Goal: Task Accomplishment & Management: Use online tool/utility

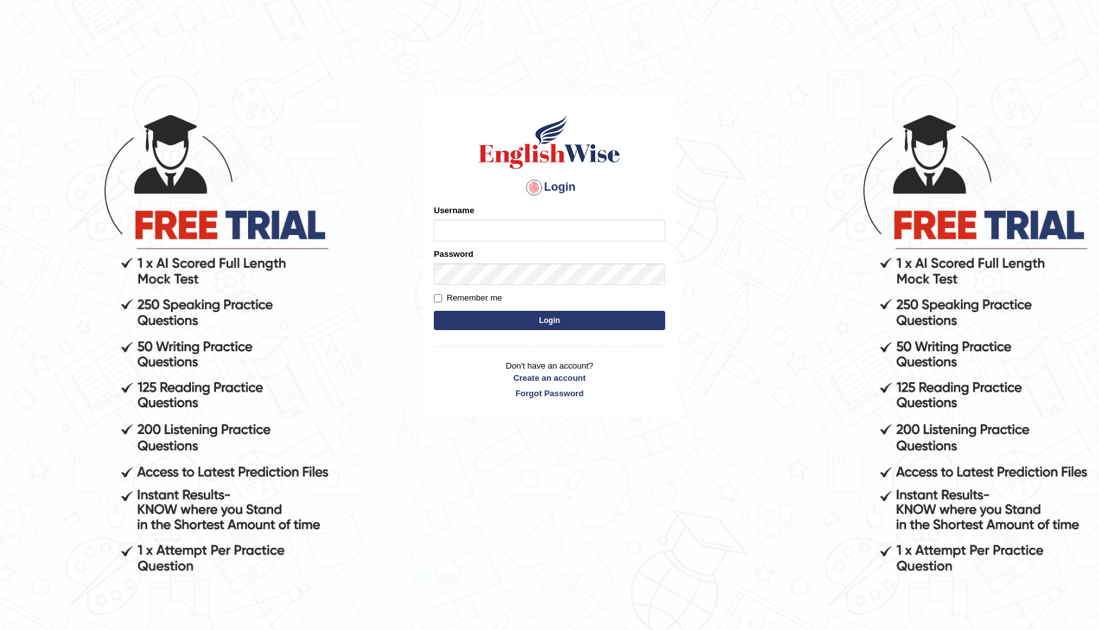
type input "modupe"
click at [500, 314] on button "Login" at bounding box center [549, 320] width 231 height 19
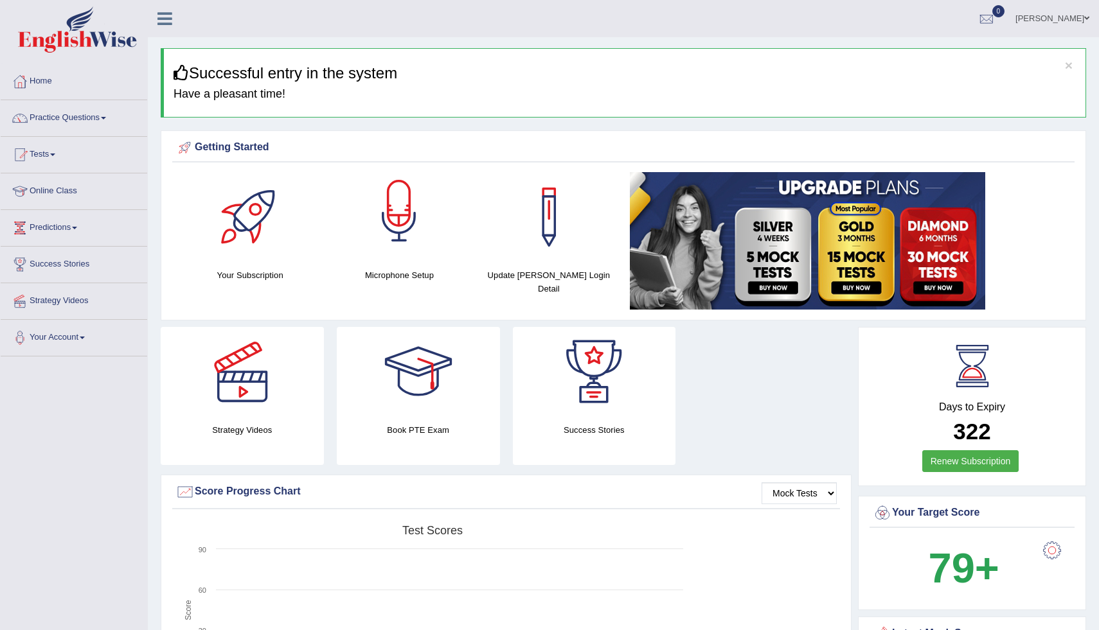
click at [398, 233] on div at bounding box center [399, 217] width 90 height 90
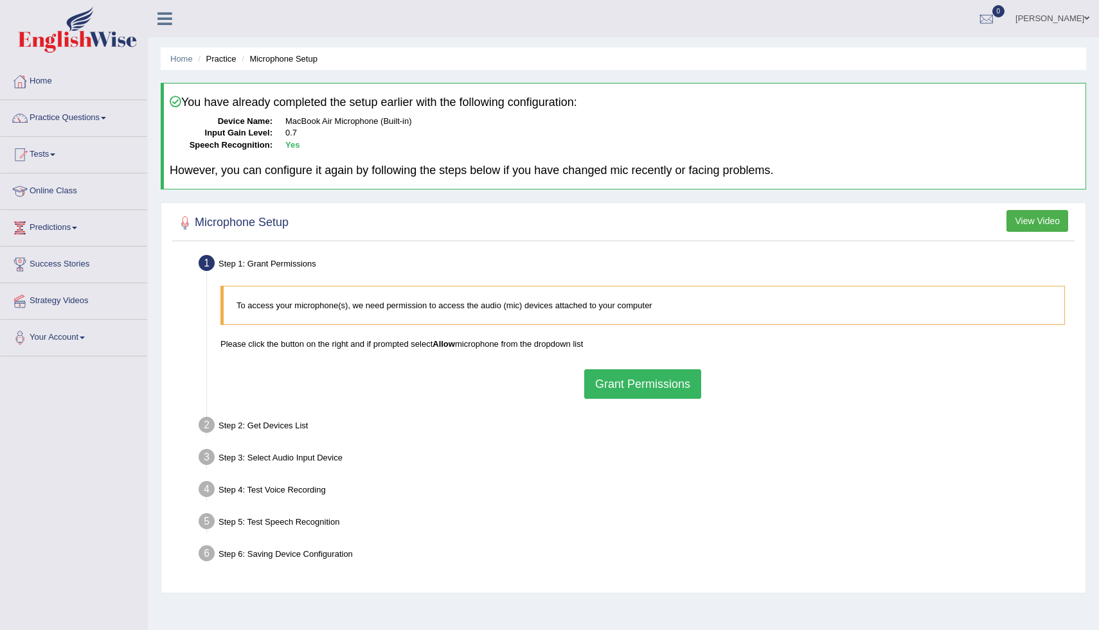
click at [623, 389] on button "Grant Permissions" at bounding box center [642, 384] width 117 height 30
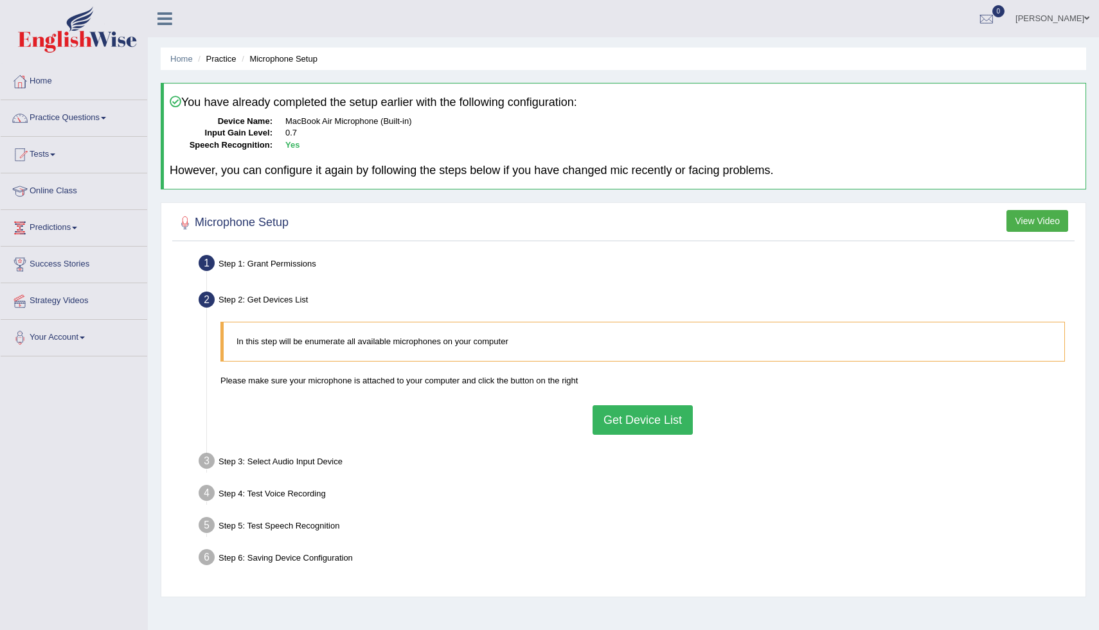
click at [637, 406] on button "Get Device List" at bounding box center [642, 420] width 100 height 30
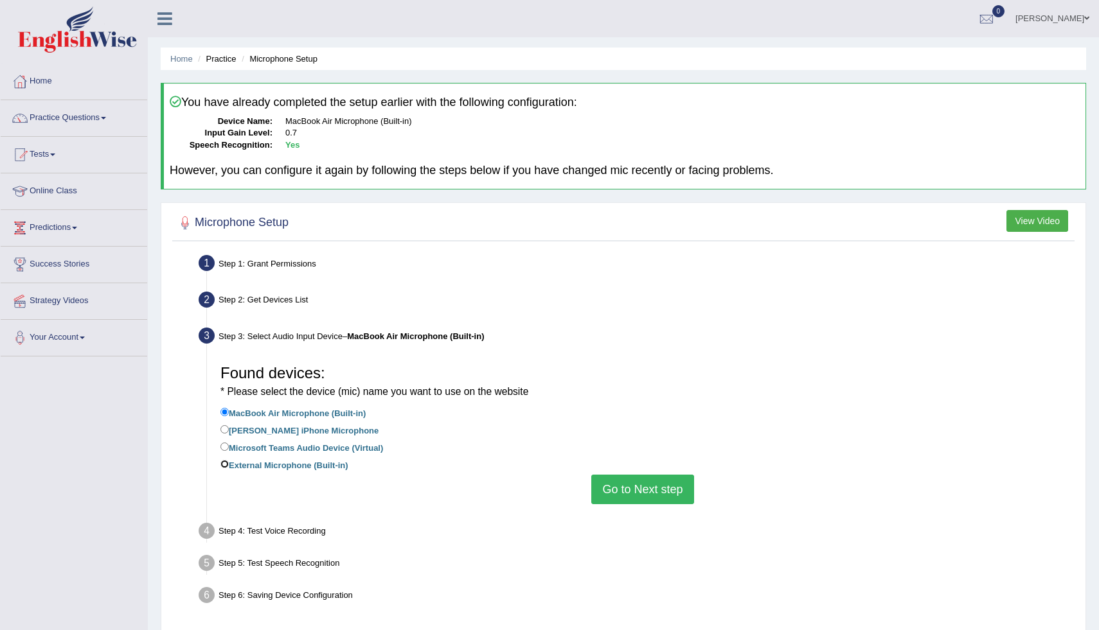
click at [224, 464] on input "External Microphone (Built-in)" at bounding box center [224, 464] width 8 height 8
radio input "true"
click at [617, 493] on button "Go to Next step" at bounding box center [642, 490] width 102 height 30
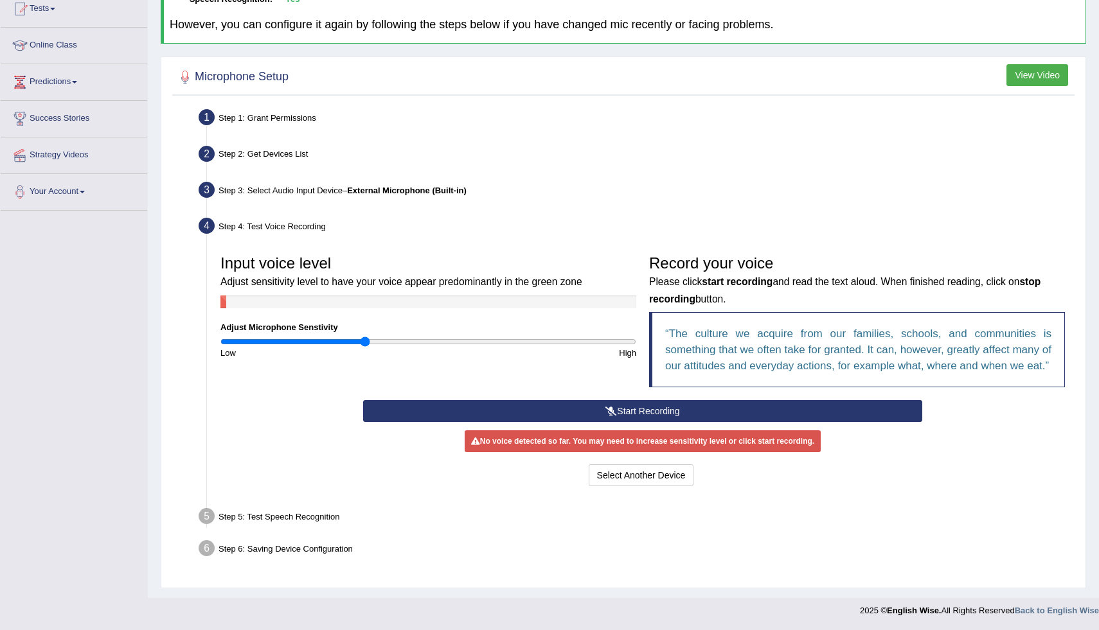
scroll to position [160, 0]
click at [650, 405] on button "Start Recording" at bounding box center [642, 411] width 558 height 22
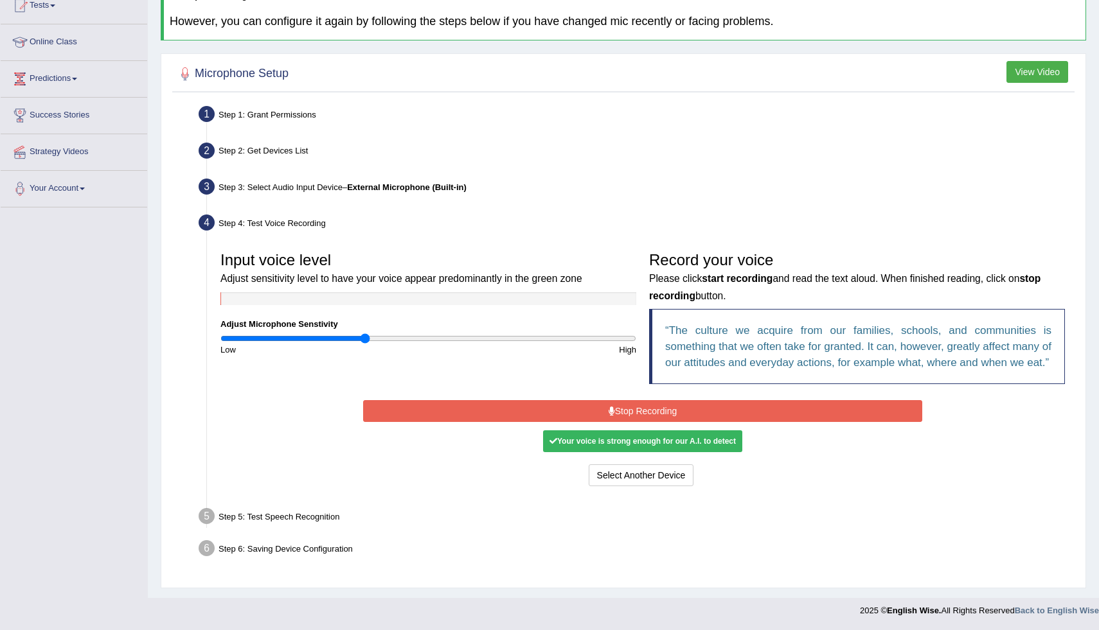
click at [657, 416] on button "Stop Recording" at bounding box center [642, 411] width 558 height 22
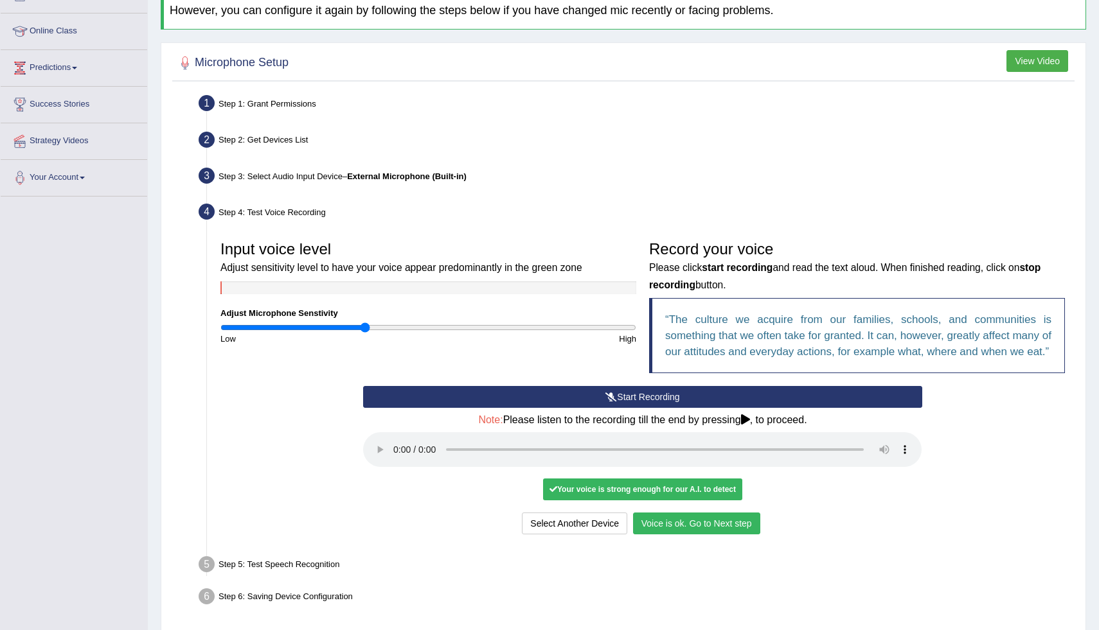
click at [674, 535] on button "Voice is ok. Go to Next step" at bounding box center [696, 524] width 127 height 22
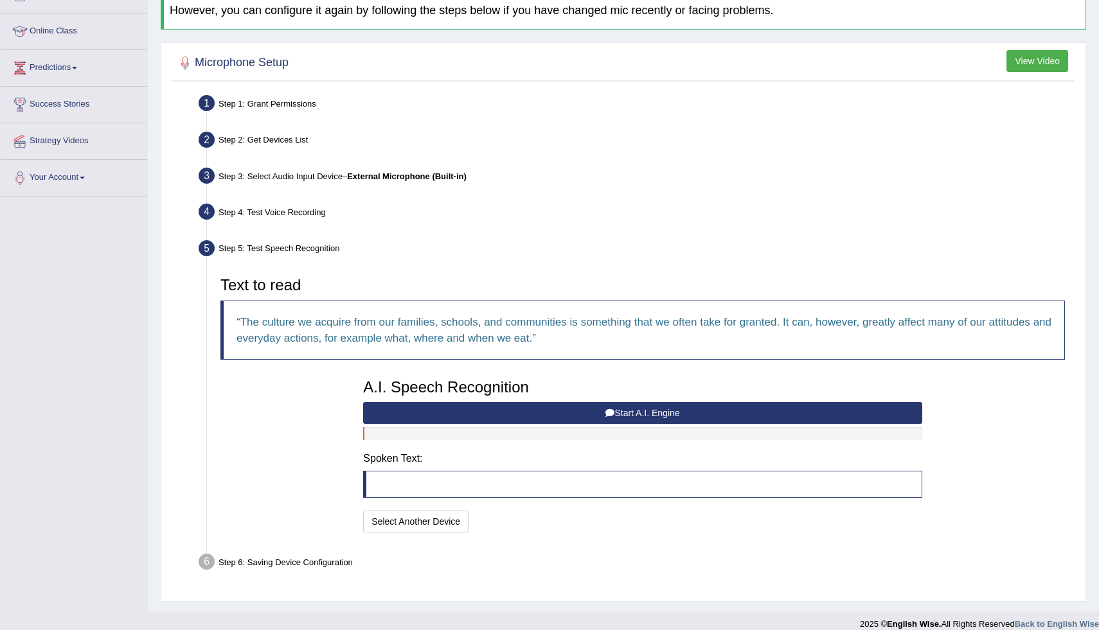
click at [537, 415] on button "Start A.I. Engine" at bounding box center [642, 413] width 558 height 22
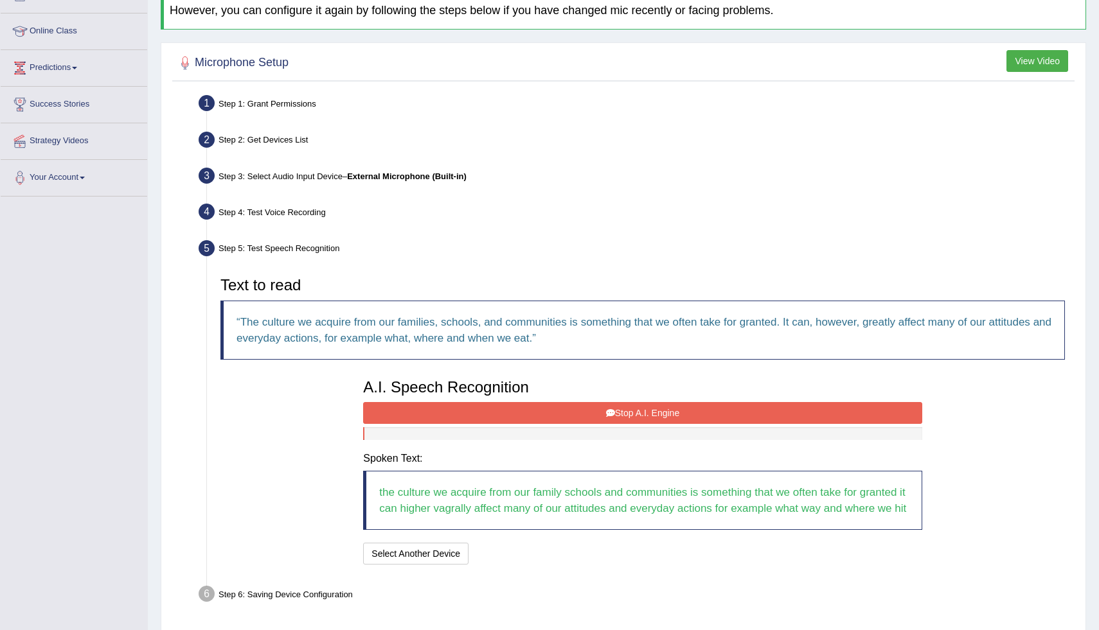
click at [576, 414] on button "Stop A.I. Engine" at bounding box center [642, 413] width 558 height 22
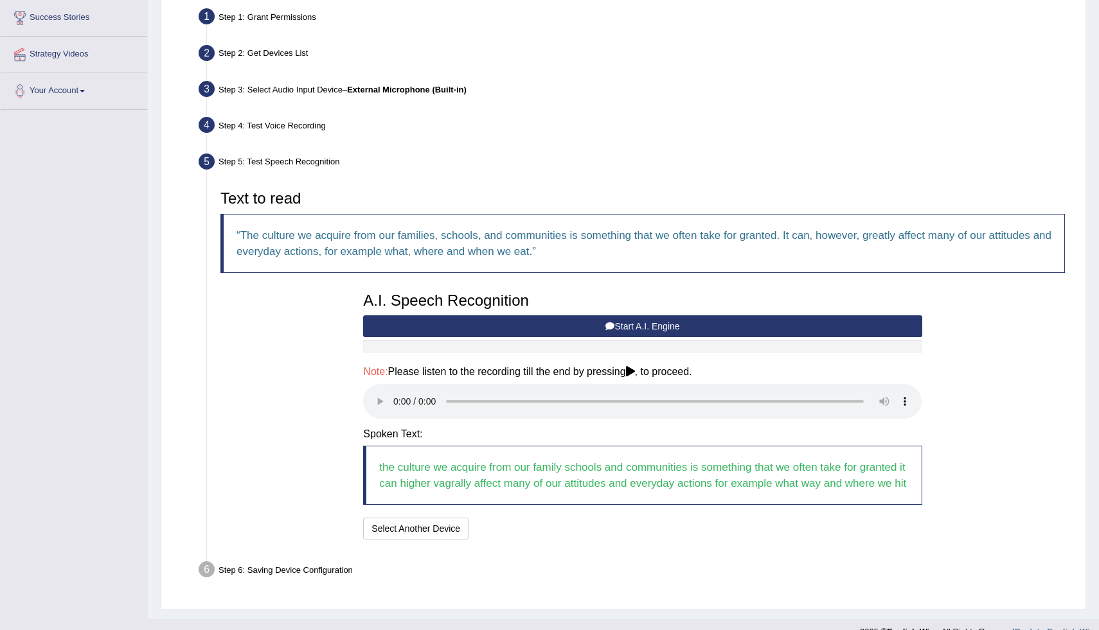
scroll to position [283, 0]
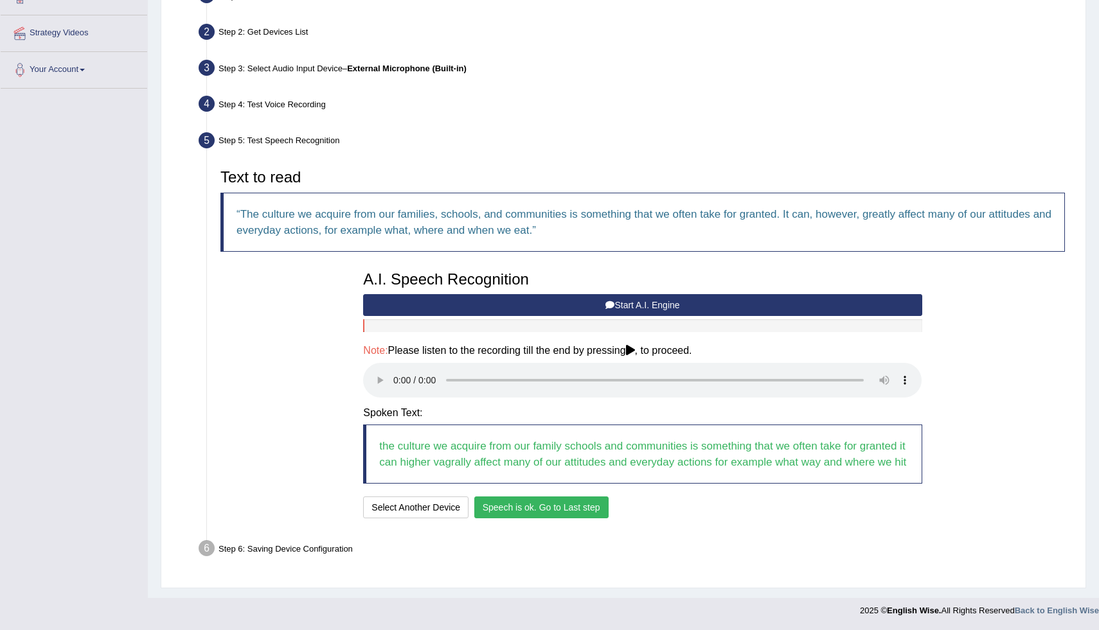
click at [572, 501] on button "Speech is ok. Go to Last step" at bounding box center [541, 508] width 134 height 22
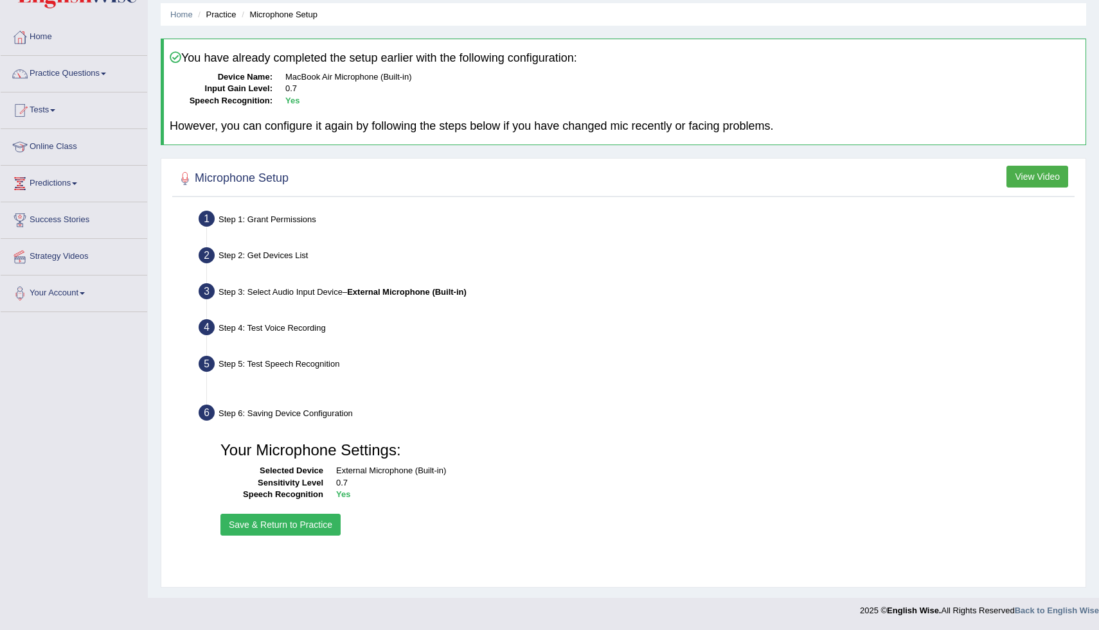
scroll to position [44, 0]
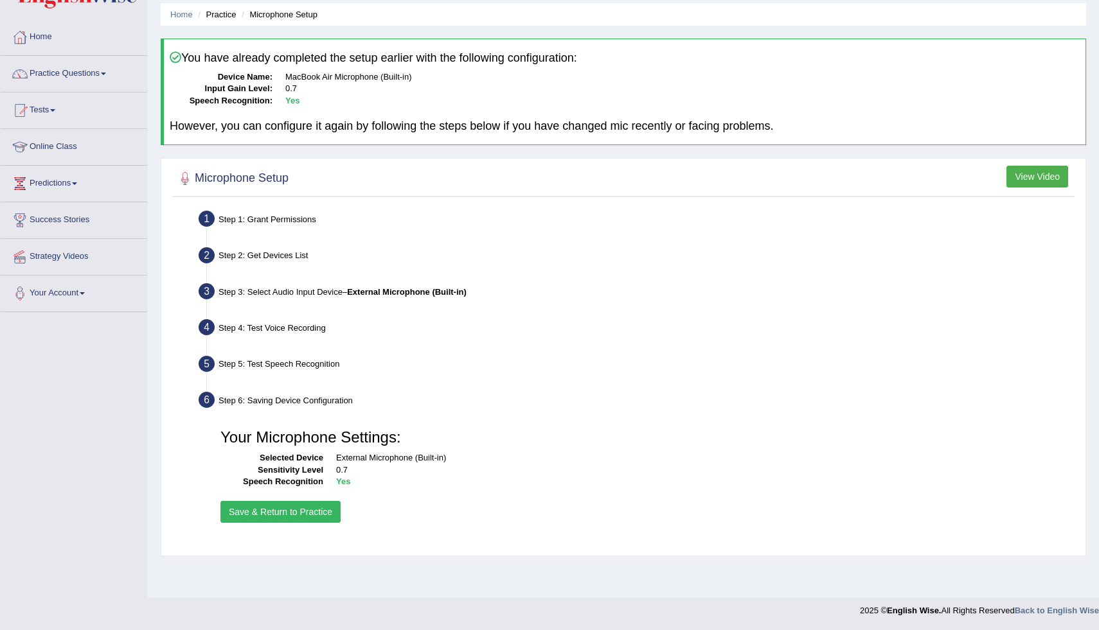
click at [287, 504] on button "Save & Return to Practice" at bounding box center [280, 512] width 120 height 22
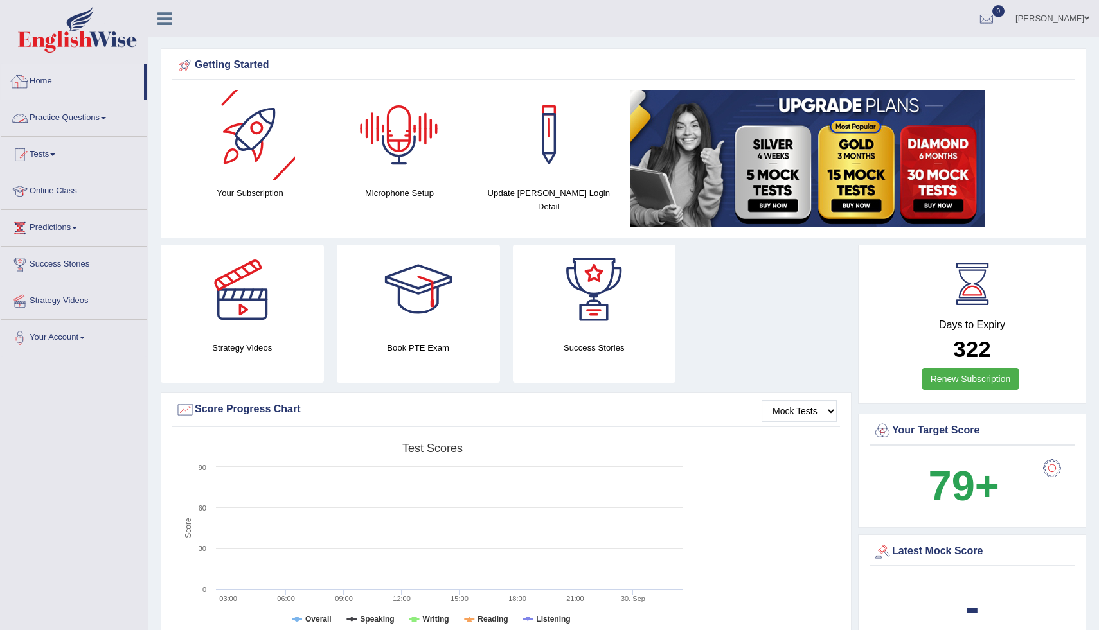
click at [110, 113] on link "Practice Questions" at bounding box center [74, 116] width 146 height 32
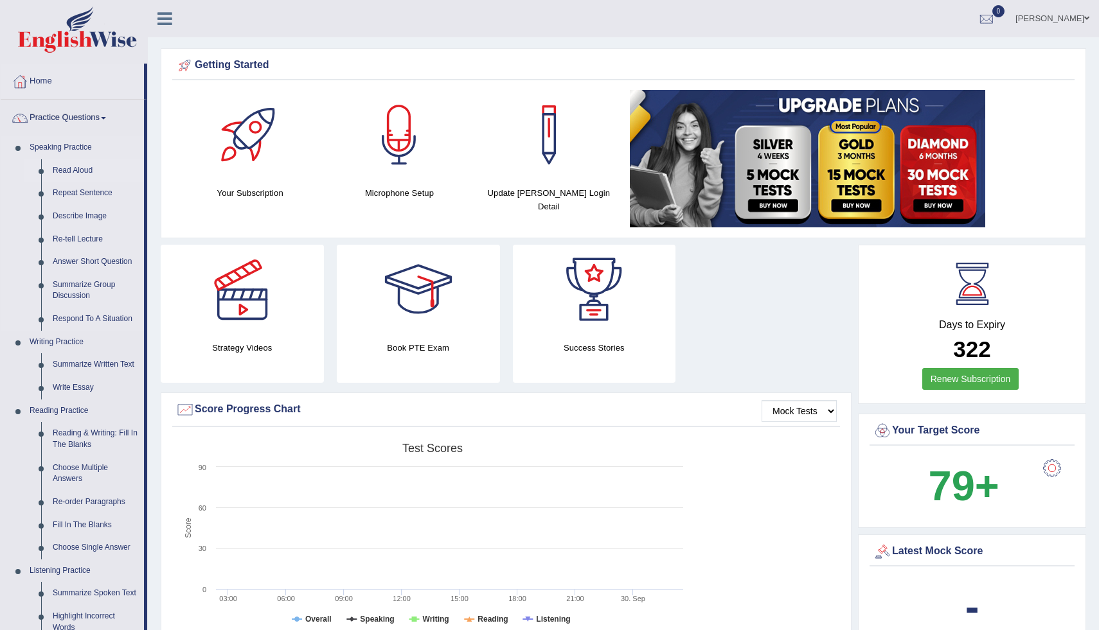
click at [83, 168] on link "Read Aloud" at bounding box center [95, 170] width 97 height 23
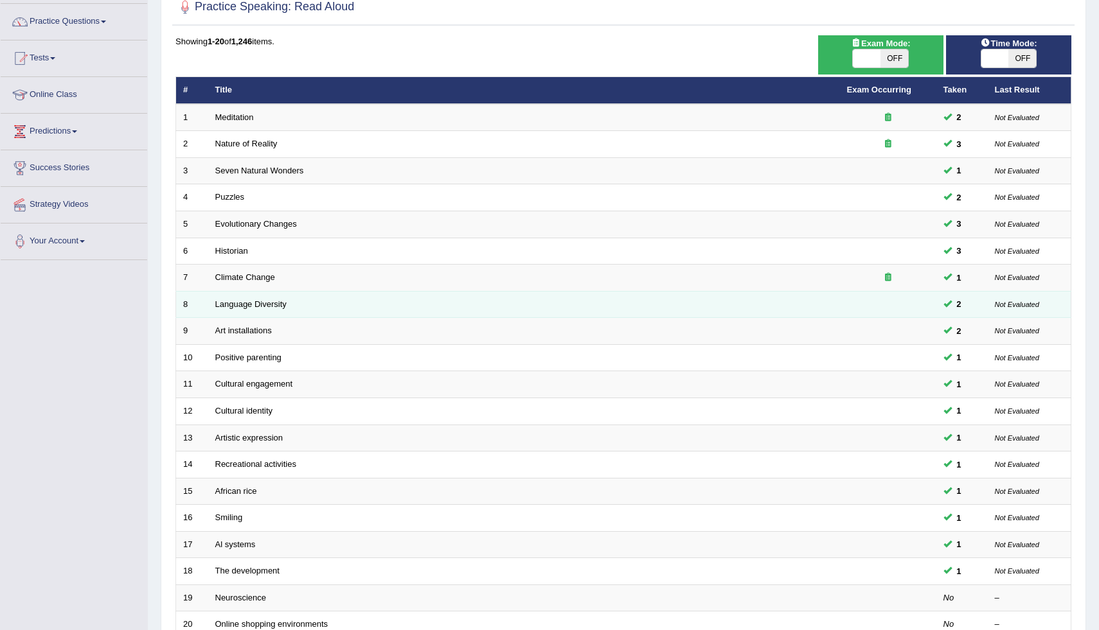
scroll to position [220, 0]
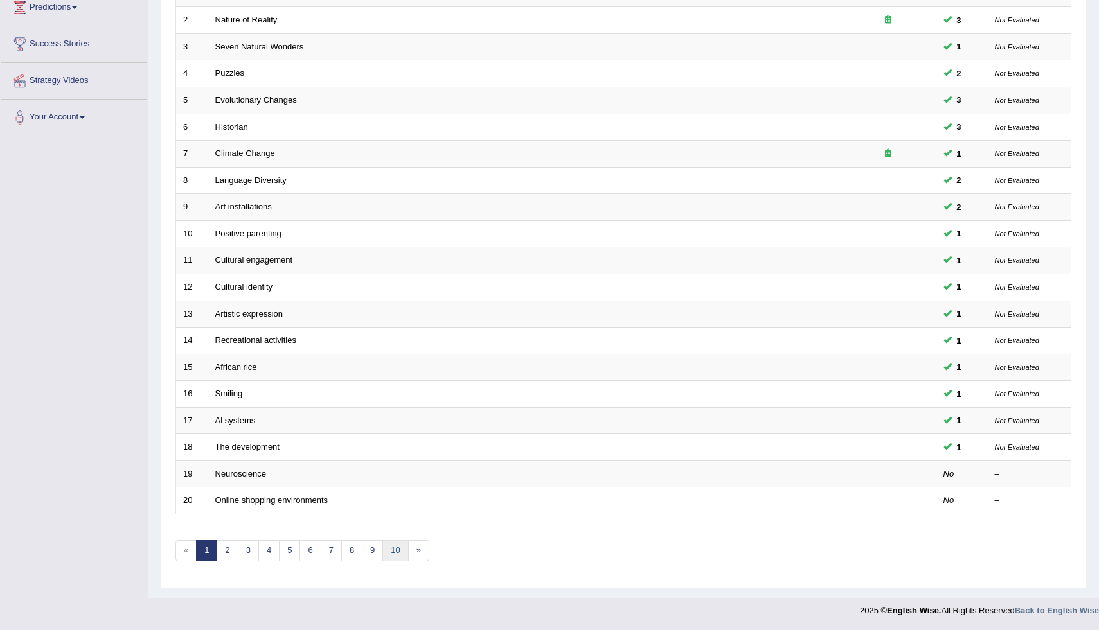
click at [399, 550] on link "10" at bounding box center [395, 550] width 26 height 21
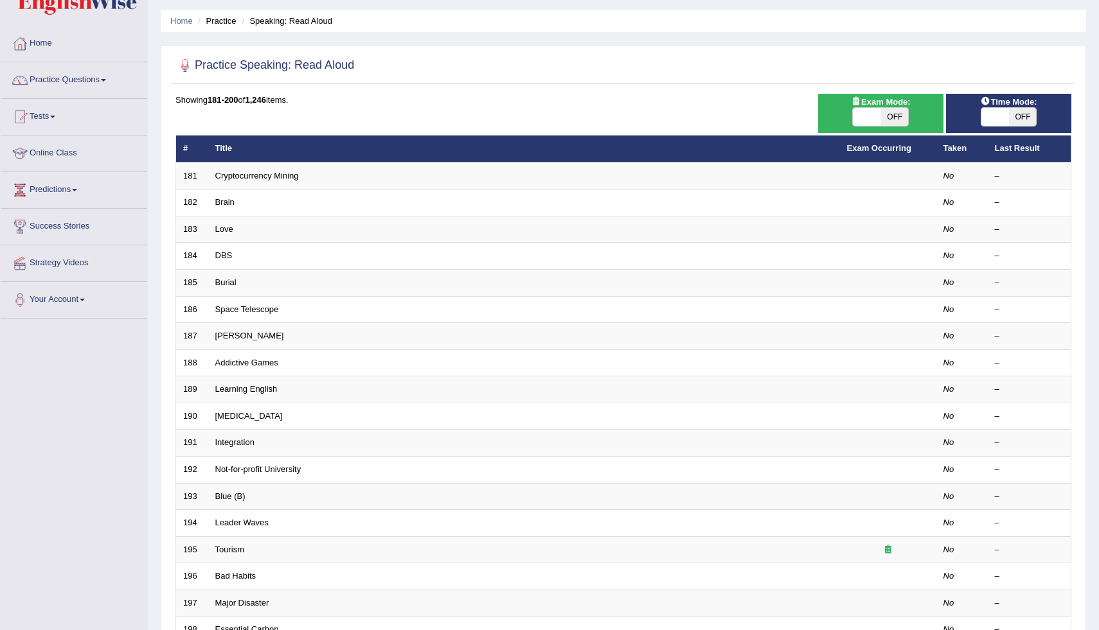
scroll to position [220, 0]
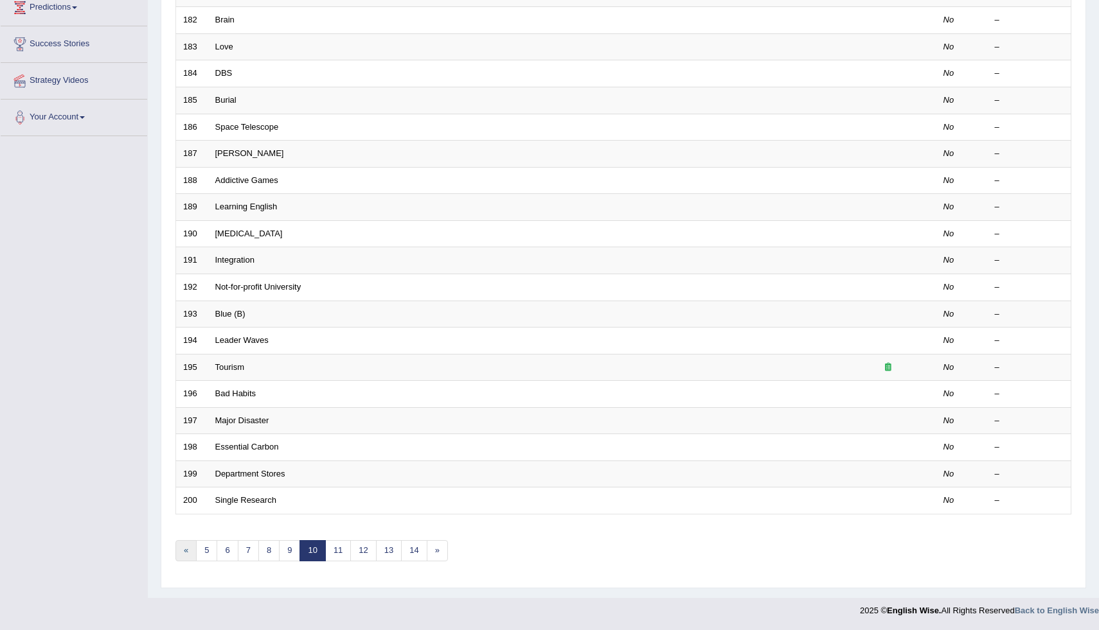
click at [190, 553] on link "«" at bounding box center [185, 550] width 21 height 21
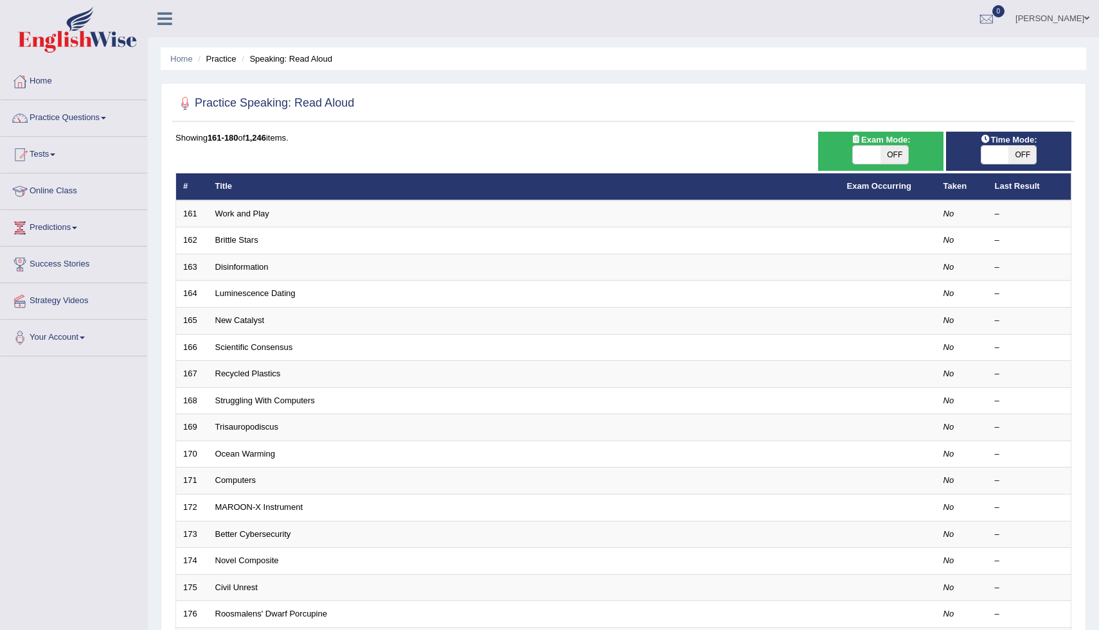
scroll to position [220, 0]
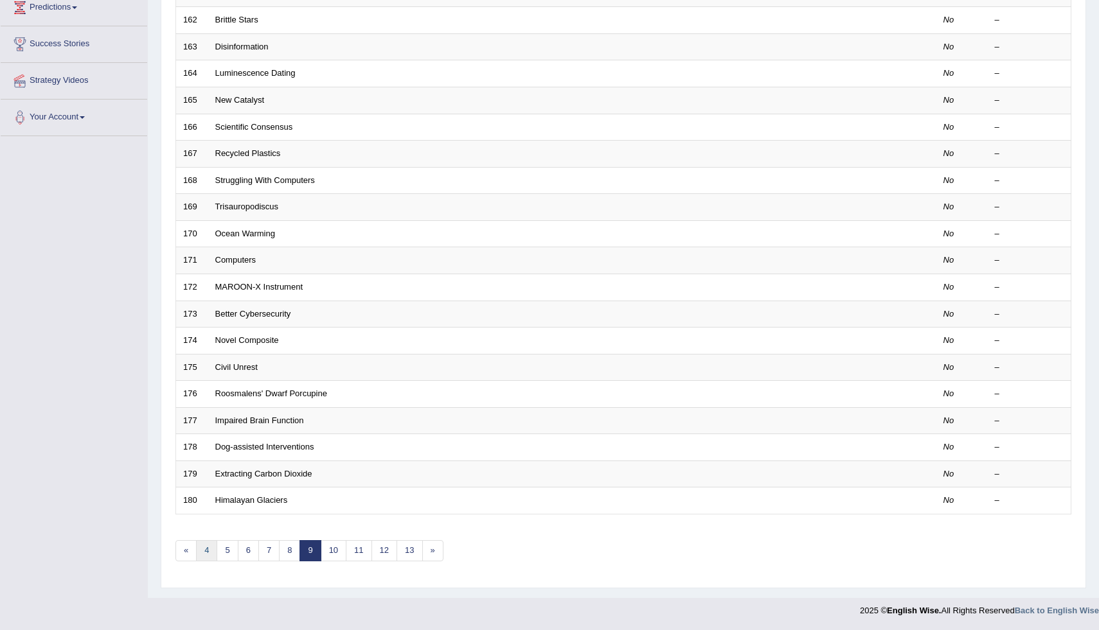
click at [208, 545] on link "4" at bounding box center [206, 550] width 21 height 21
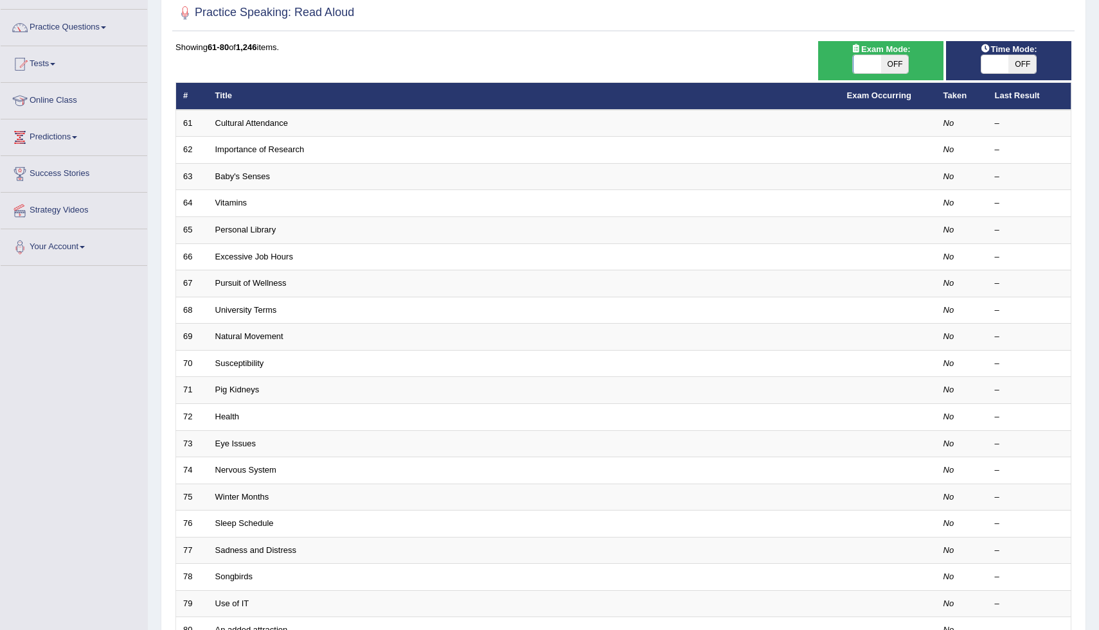
scroll to position [220, 0]
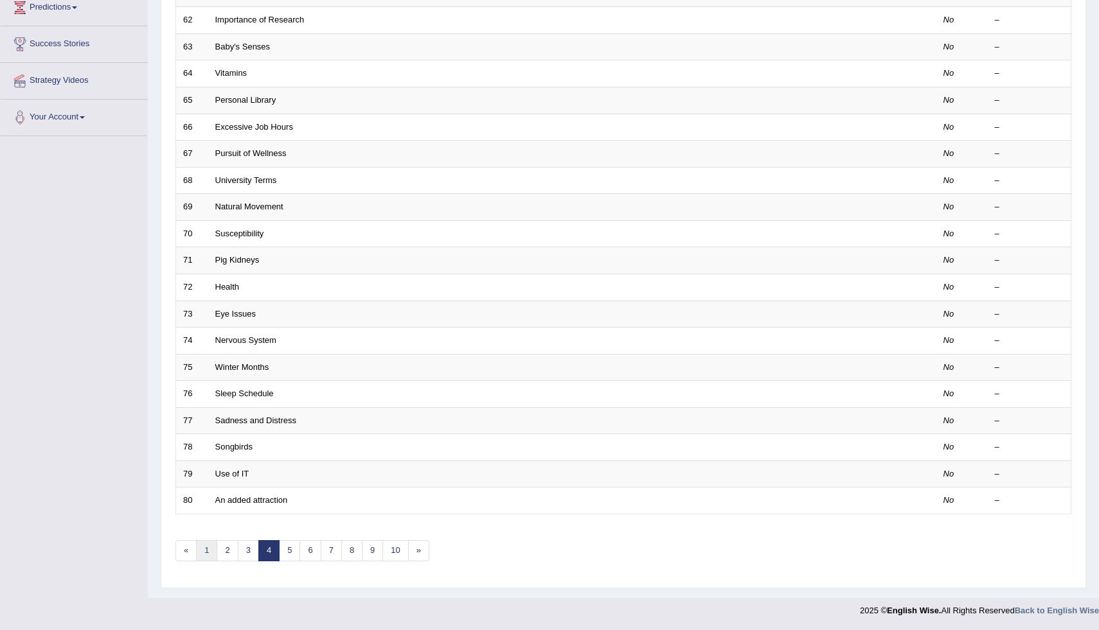
click at [206, 551] on link "1" at bounding box center [206, 550] width 21 height 21
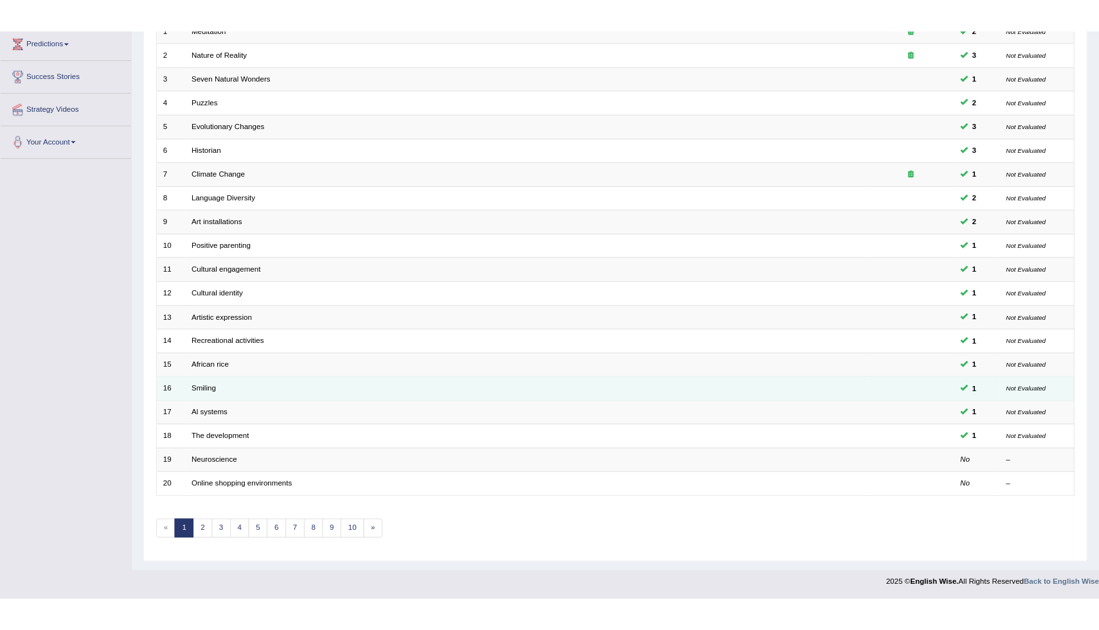
scroll to position [196, 0]
